Goal: Transaction & Acquisition: Purchase product/service

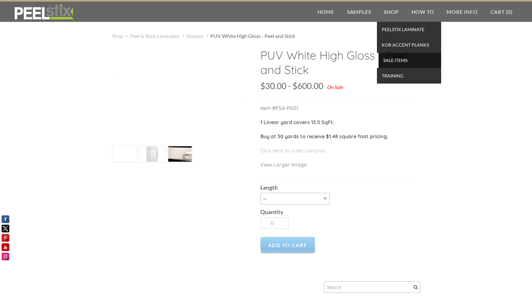
click at [397, 60] on span "SALE ITEMS" at bounding box center [409, 60] width 59 height 9
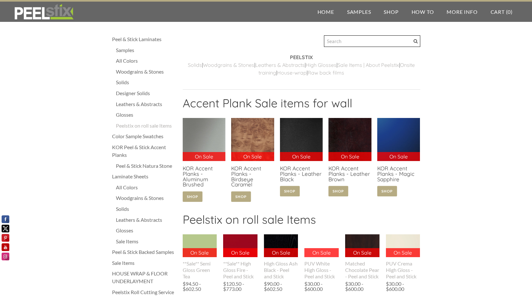
click at [365, 43] on input "Search" at bounding box center [372, 41] width 96 height 12
type input "m"
type input "natural maple"
click at [415, 40] on span at bounding box center [416, 41] width 4 height 4
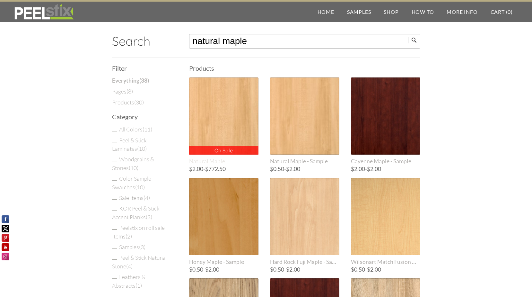
click at [223, 119] on div "On Sale On Sale" at bounding box center [223, 115] width 69 height 77
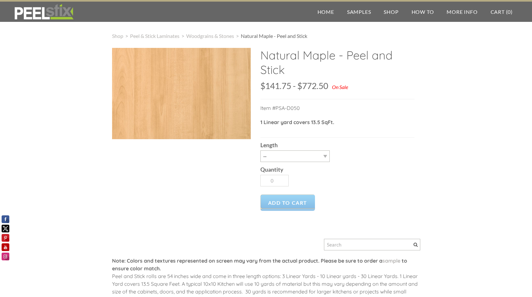
click at [194, 101] on div at bounding box center [181, 93] width 139 height 91
click at [326, 158] on select "-- 3LY 10LY 15LY 30LY" at bounding box center [294, 156] width 69 height 12
select select "30LY"
click at [260, 150] on select "-- 3LY 10LY 15LY 30LY" at bounding box center [294, 156] width 69 height 12
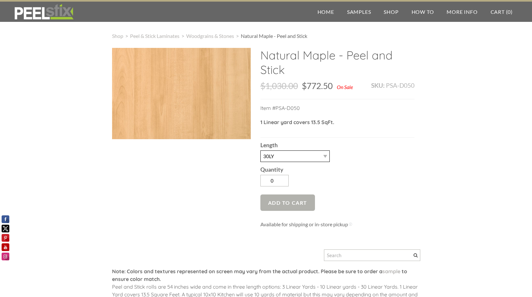
type input "1"
click at [295, 201] on span "Add to Cart" at bounding box center [287, 202] width 55 height 16
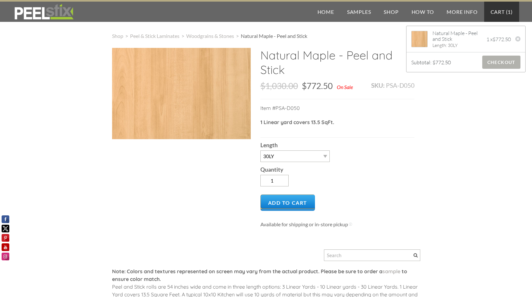
click at [499, 61] on span "Checkout" at bounding box center [501, 62] width 38 height 13
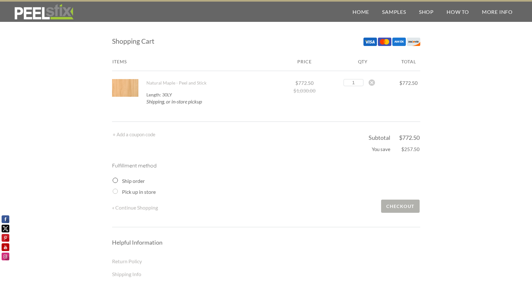
click at [402, 203] on span "Checkout" at bounding box center [400, 205] width 38 height 13
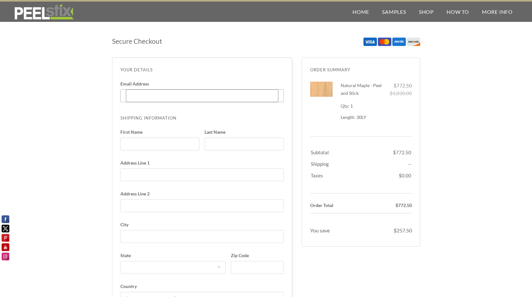
click at [141, 96] on input "Email Address Enter code" at bounding box center [202, 95] width 153 height 13
type input "[PERSON_NAME][EMAIL_ADDRESS][PERSON_NAME][DOMAIN_NAME]"
click at [143, 144] on input "First Name" at bounding box center [159, 143] width 79 height 13
type input "[PERSON_NAME]"
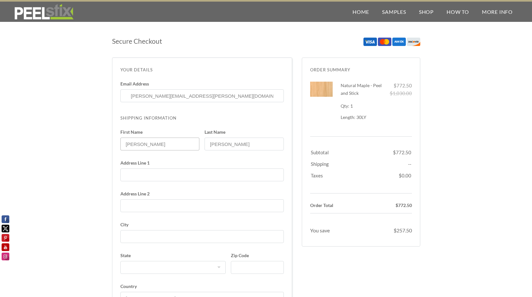
type input "4300 the [PERSON_NAME] dr. office"
type input "[GEOGRAPHIC_DATA][PERSON_NAME]"
select select "CA"
type input "95136"
type input "14083451905"
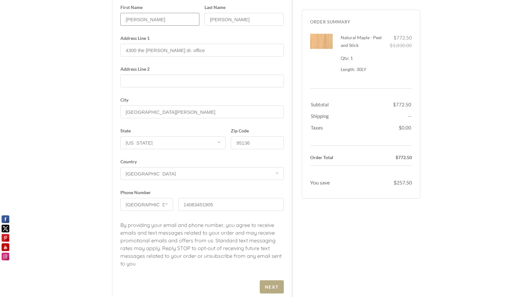
scroll to position [161, 0]
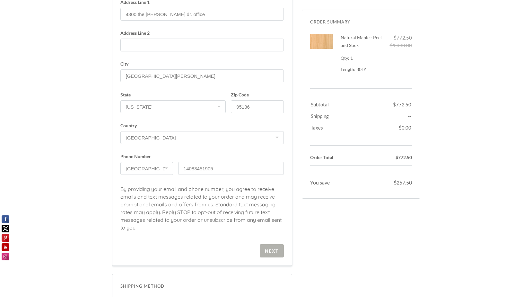
click at [272, 254] on span "Next" at bounding box center [272, 250] width 24 height 13
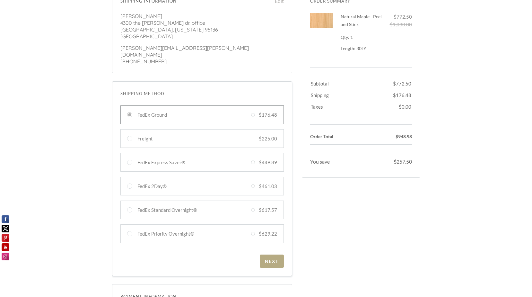
scroll to position [96, 0]
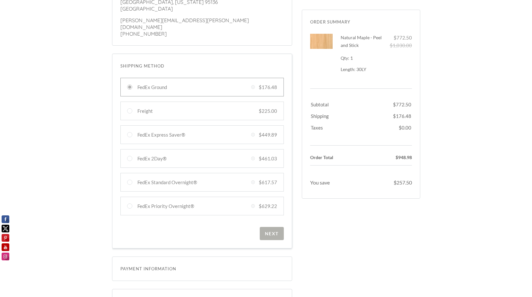
click at [272, 231] on div "Next" at bounding box center [272, 233] width 14 height 5
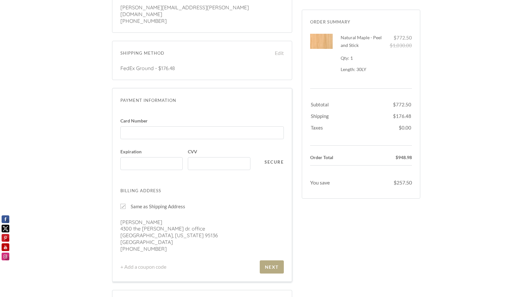
scroll to position [135, 0]
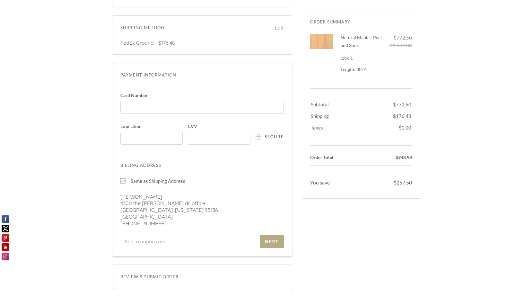
click at [124, 178] on div at bounding box center [122, 180] width 5 height 5
click at [124, 178] on input "Same as Shipping Address" at bounding box center [122, 180] width 5 height 5
checkbox input "false"
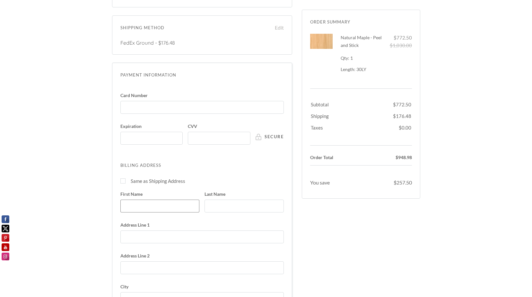
click at [152, 200] on input "First Name" at bounding box center [159, 205] width 79 height 13
type input "[PERSON_NAME]"
type input "[STREET_ADDRESS]"
type input "[GEOGRAPHIC_DATA][PERSON_NAME]"
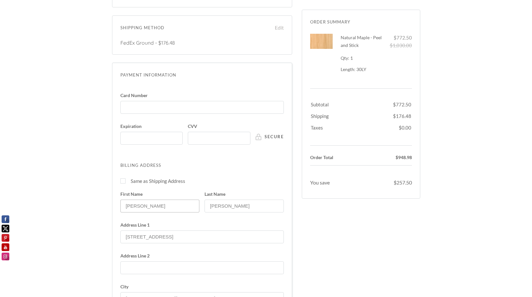
type input "95118"
type input "14083451905"
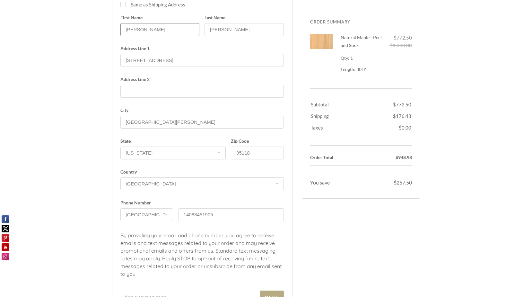
scroll to position [385, 0]
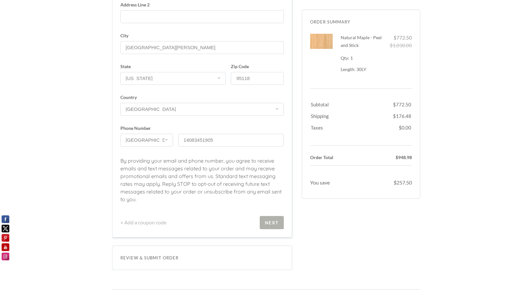
click at [273, 220] on div "Next" at bounding box center [272, 222] width 14 height 5
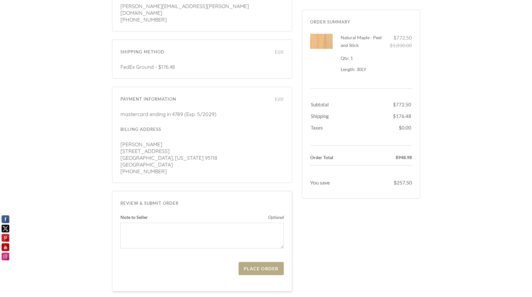
scroll to position [96, 0]
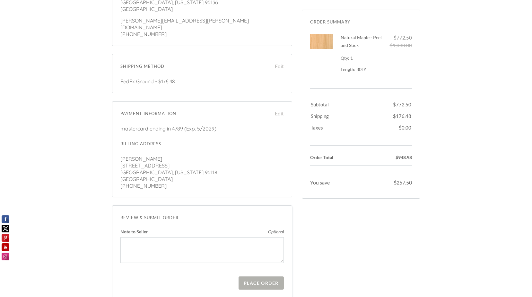
click at [262, 280] on div "Place Order" at bounding box center [261, 282] width 35 height 5
